Goal: Task Accomplishment & Management: Manage account settings

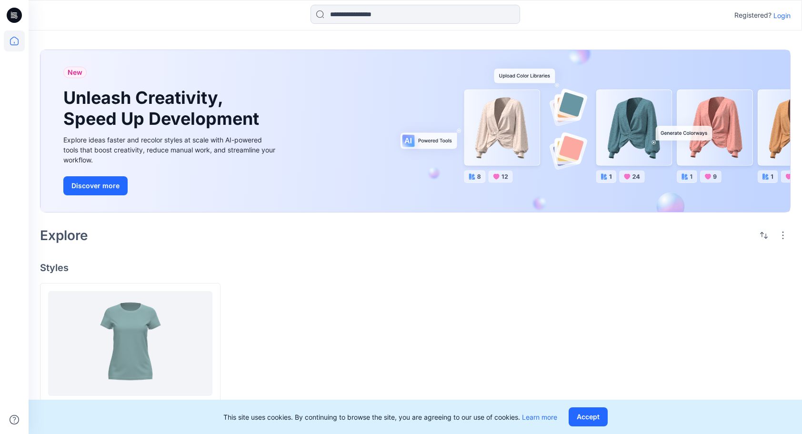
click at [782, 16] on p "Login" at bounding box center [781, 15] width 17 height 10
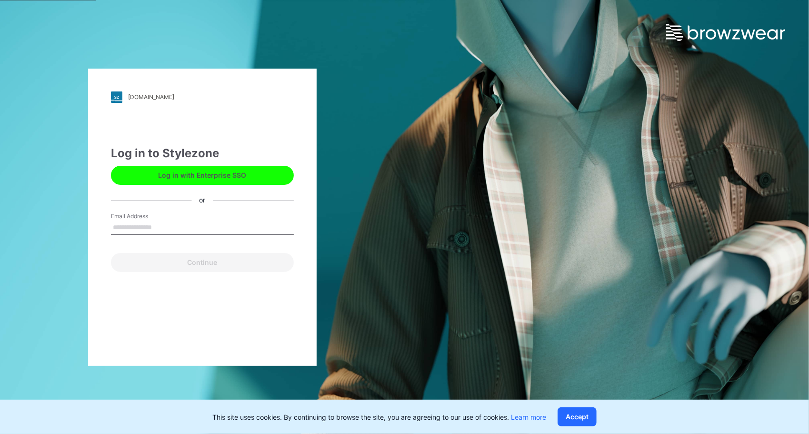
click at [186, 229] on input "Email Address" at bounding box center [202, 227] width 183 height 14
type input "**********"
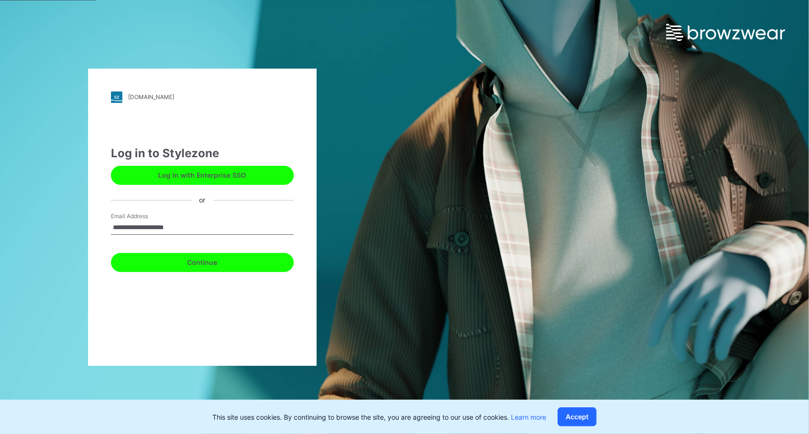
click at [196, 265] on button "Continue" at bounding box center [202, 262] width 183 height 19
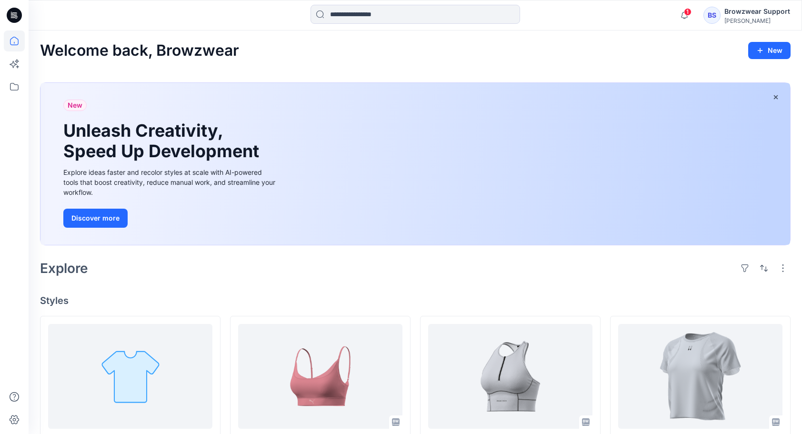
click at [738, 11] on div "Browzwear Support" at bounding box center [757, 11] width 66 height 11
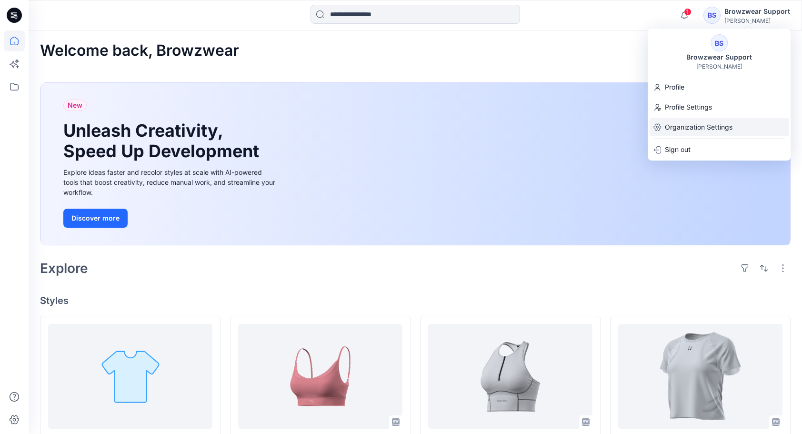
click at [699, 127] on p "Organization Settings" at bounding box center [699, 127] width 68 height 18
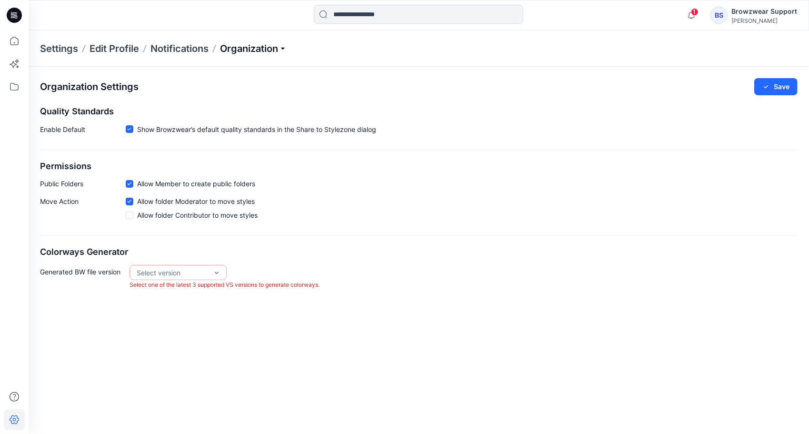
click at [279, 50] on p "Organization" at bounding box center [253, 48] width 67 height 13
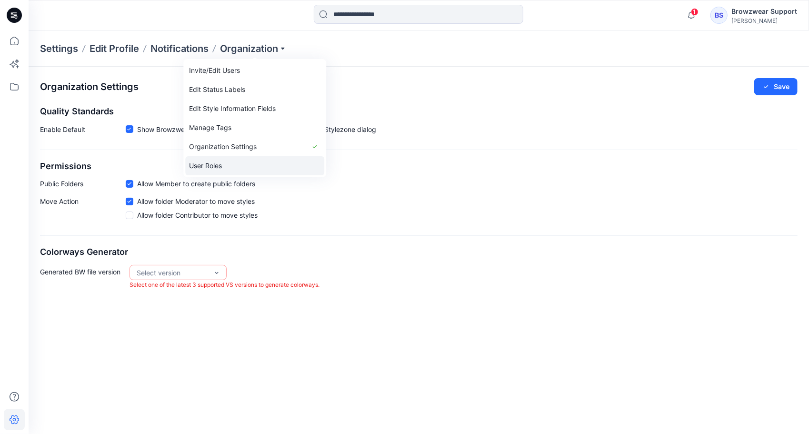
click at [209, 167] on link "User Roles" at bounding box center [254, 165] width 139 height 19
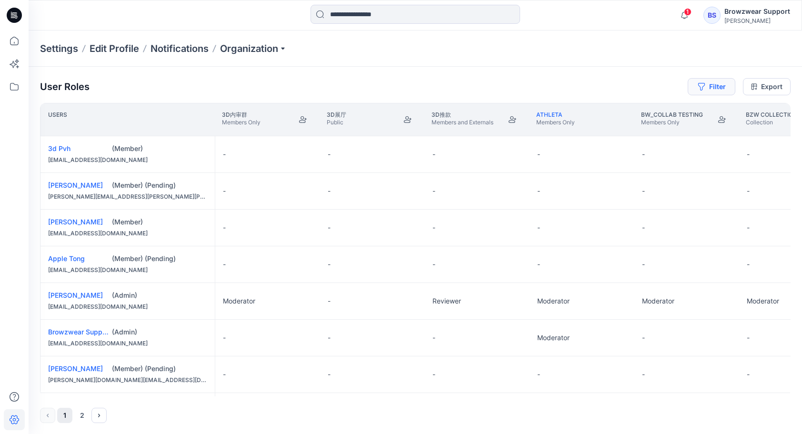
click at [720, 87] on button "Filter" at bounding box center [711, 86] width 48 height 17
click at [653, 111] on div at bounding box center [677, 112] width 98 height 12
type input "*****"
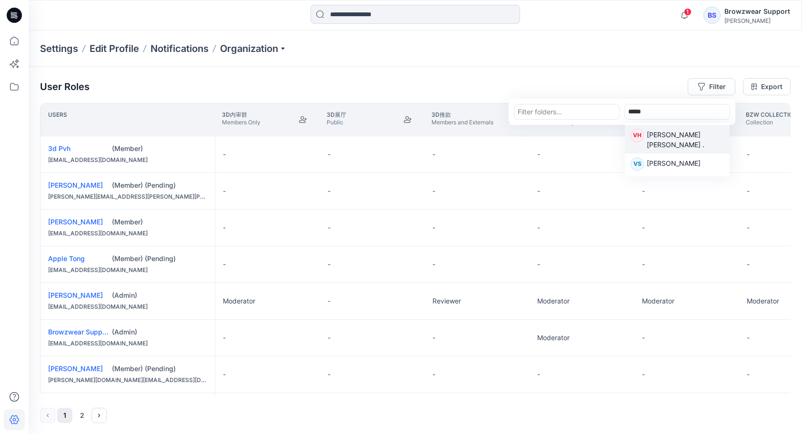
click at [668, 141] on p "Victoria Helen Anne Peek ." at bounding box center [685, 139] width 77 height 20
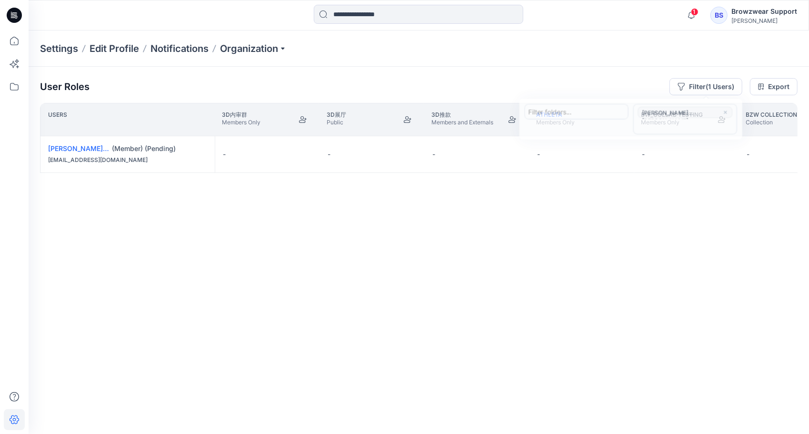
click at [448, 278] on div "Users 3D内审群 Members Only 3D展厅 Public 3D推款 Members and Externals Athleta Members…" at bounding box center [418, 249] width 757 height 293
drag, startPoint x: 279, startPoint y: 393, endPoint x: 617, endPoint y: 359, distance: 339.8
click at [617, 359] on div "Users 3D内审群 Members Only 3D展厅 Public 3D推款 Members and Externals Athleta Members…" at bounding box center [418, 249] width 757 height 293
click at [407, 221] on div "Users 3D内审群 Members Only 3D展厅 Public 3D推款 Members and Externals Athleta Members…" at bounding box center [418, 249] width 757 height 293
click at [78, 147] on link "Victoria Helen Anne Peek ." at bounding box center [105, 148] width 115 height 8
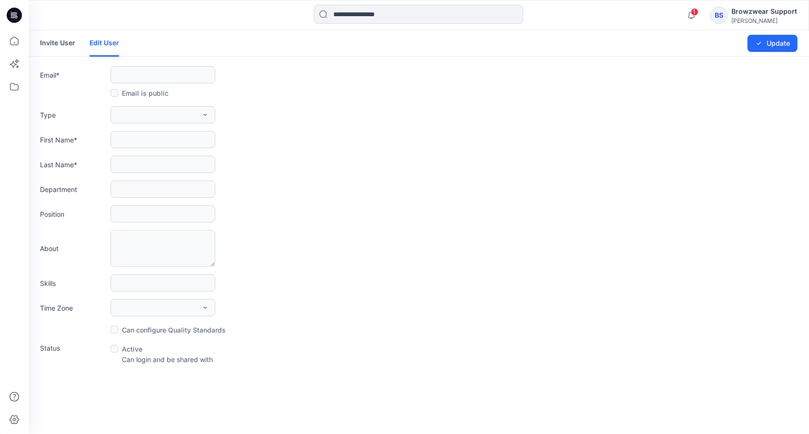
type input "**********"
type input "*"
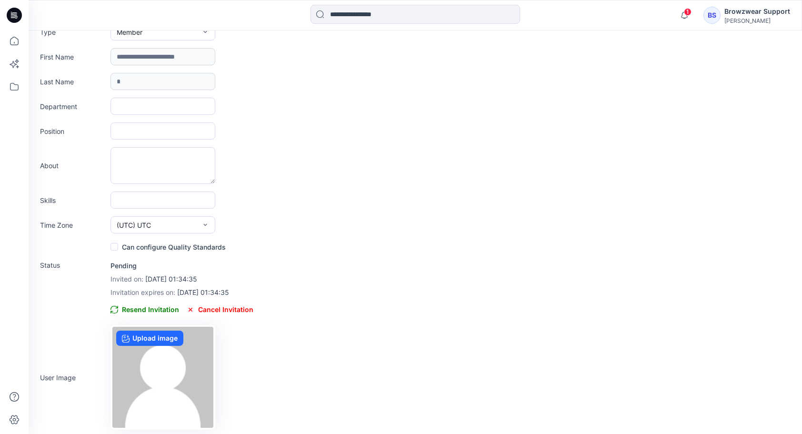
scroll to position [86, 0]
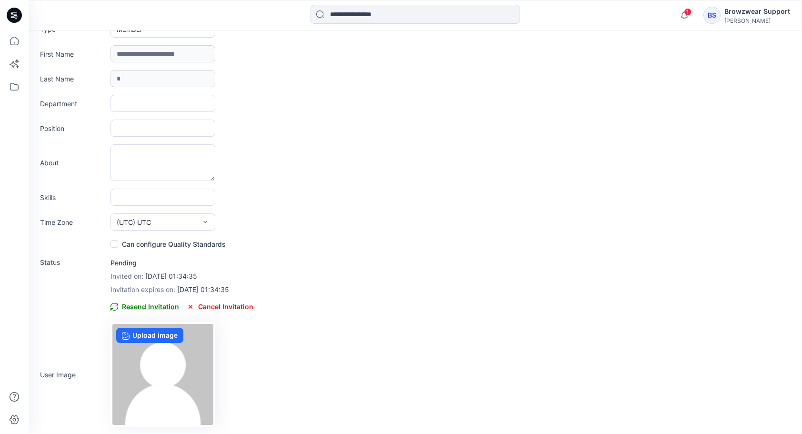
click at [152, 308] on span "Resend Invitation" at bounding box center [144, 306] width 69 height 11
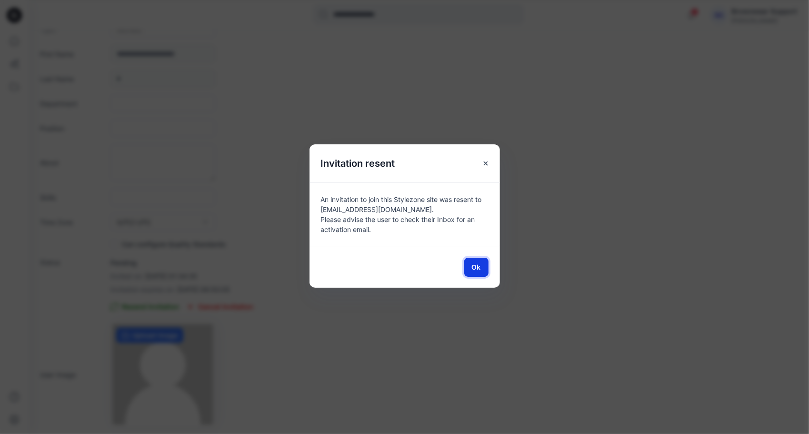
click at [477, 267] on span "Ok" at bounding box center [476, 267] width 9 height 10
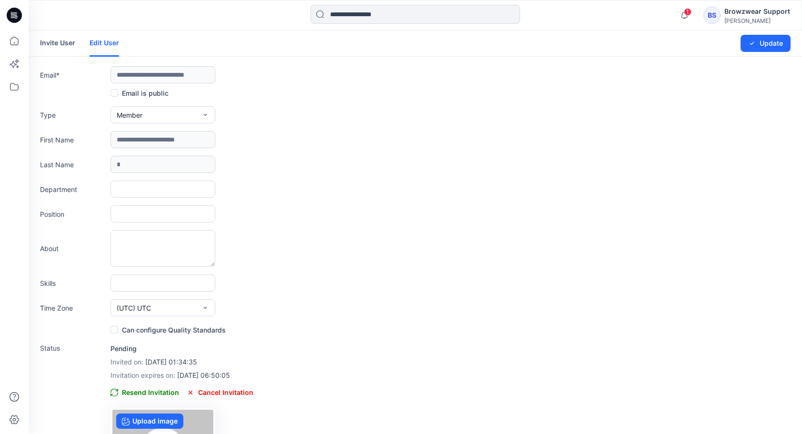
scroll to position [0, 4]
click at [225, 75] on div "**********" at bounding box center [415, 74] width 750 height 17
click at [751, 45] on icon "submit" at bounding box center [752, 44] width 8 height 8
